Goal: Navigation & Orientation: Find specific page/section

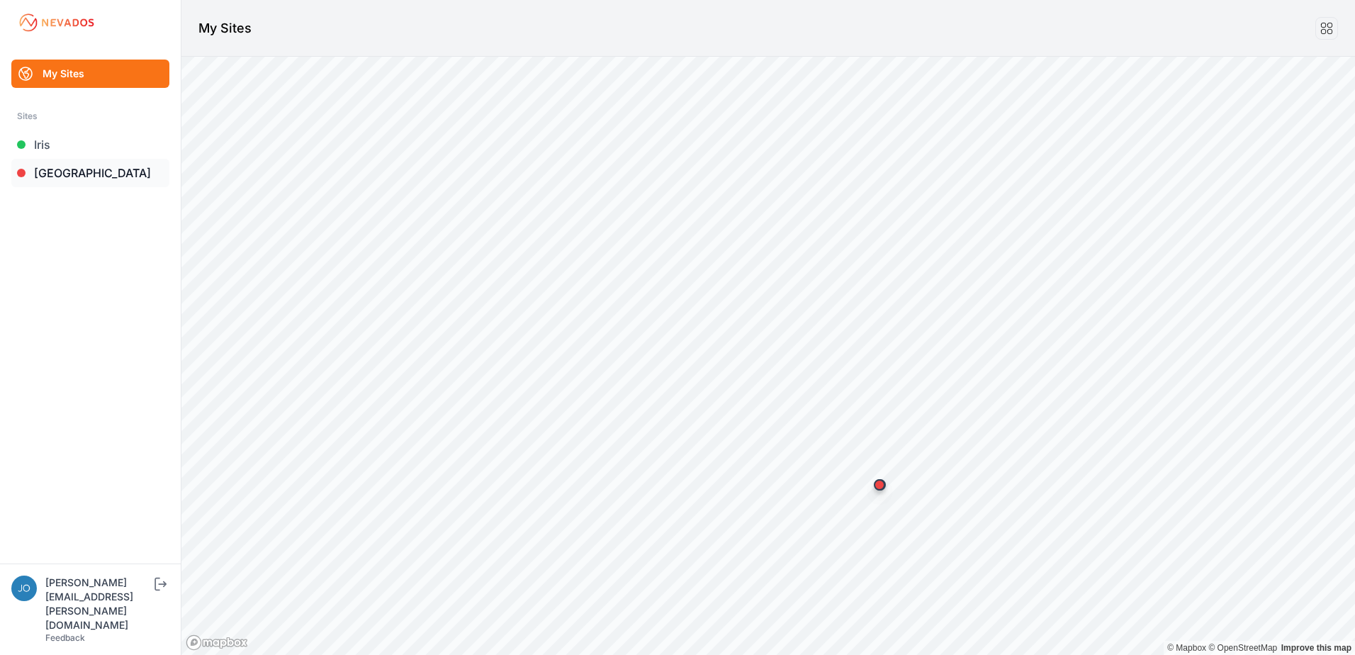
click at [86, 186] on link "[GEOGRAPHIC_DATA]" at bounding box center [90, 173] width 158 height 28
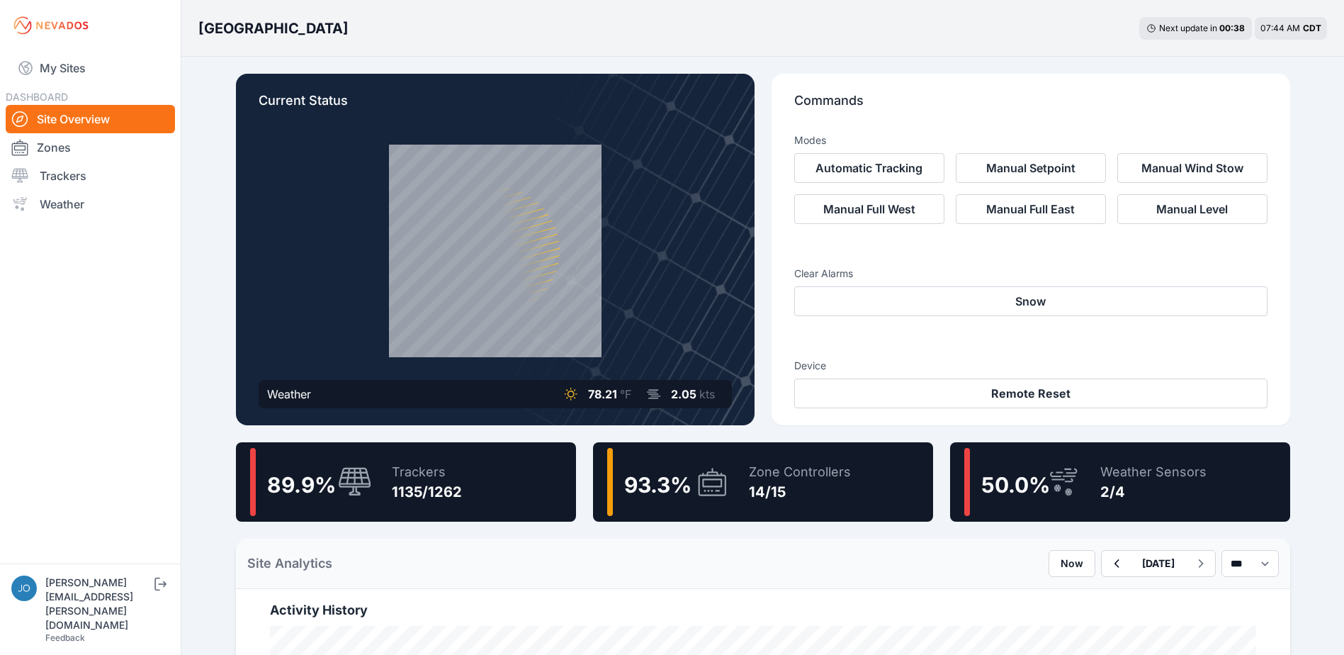
click at [40, 128] on link "Site Overview" at bounding box center [90, 119] width 169 height 28
click at [60, 52] on link "My Sites" at bounding box center [90, 68] width 169 height 34
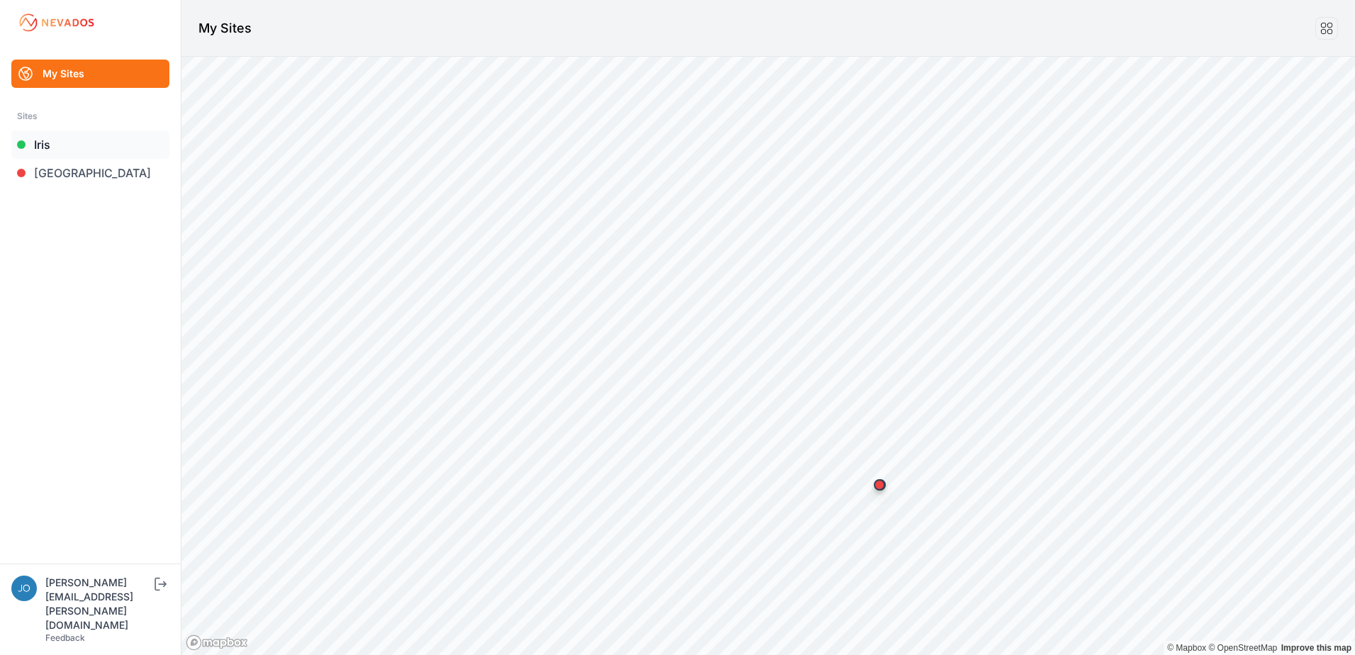
click at [66, 152] on link "Iris" at bounding box center [90, 144] width 158 height 28
